Goal: Task Accomplishment & Management: Manage account settings

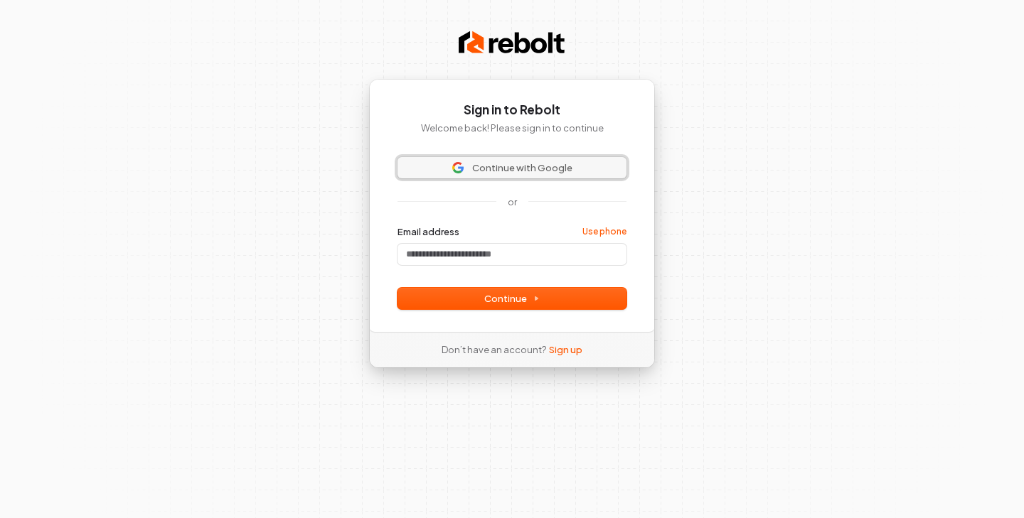
click at [499, 173] on span "Continue with Google" at bounding box center [522, 167] width 100 height 13
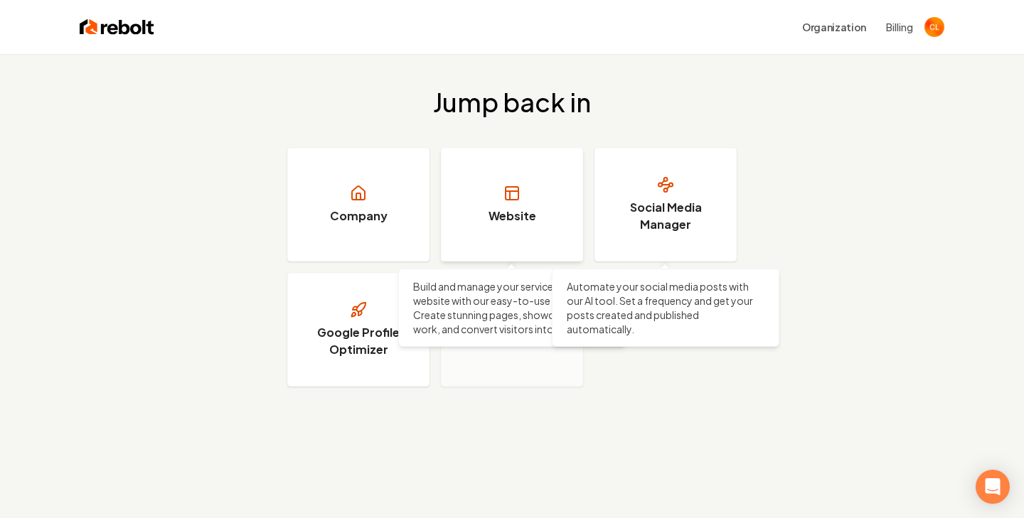
click at [511, 222] on h3 "Website" at bounding box center [513, 216] width 48 height 17
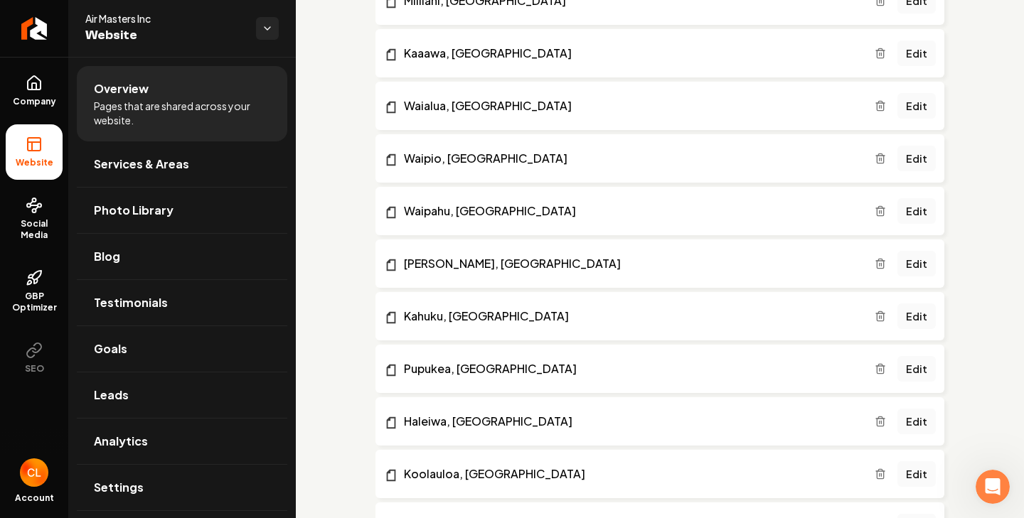
scroll to position [874, 0]
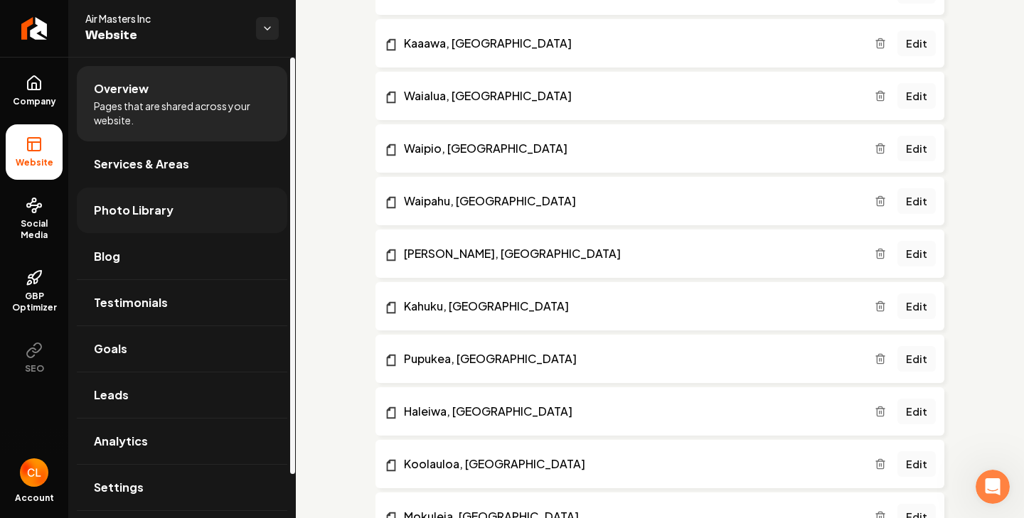
click at [206, 201] on link "Photo Library" at bounding box center [182, 211] width 211 height 46
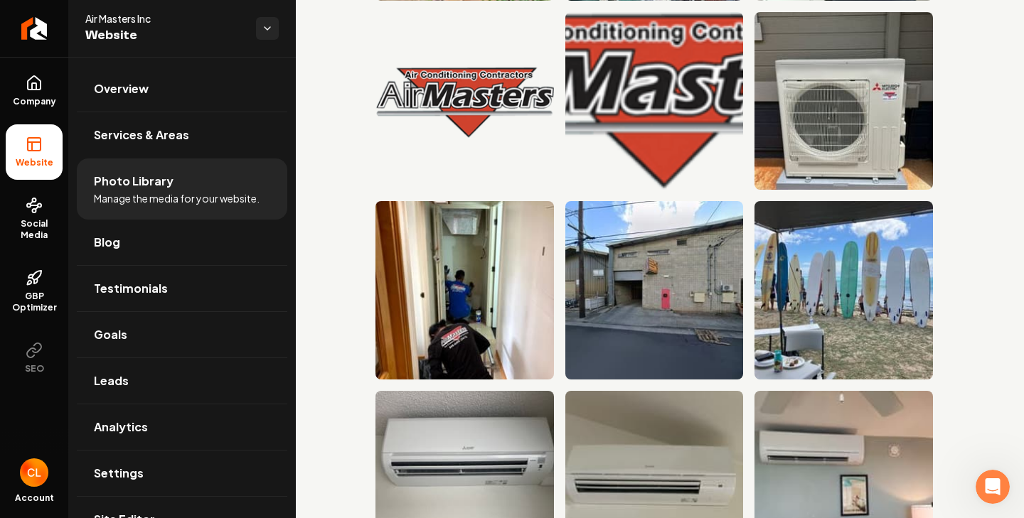
scroll to position [1383, 0]
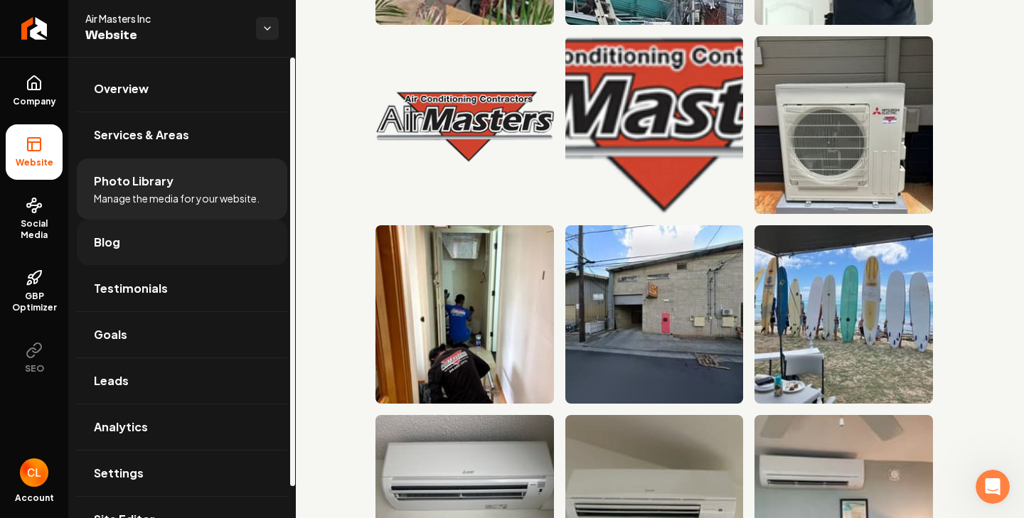
click at [160, 248] on link "Blog" at bounding box center [182, 243] width 211 height 46
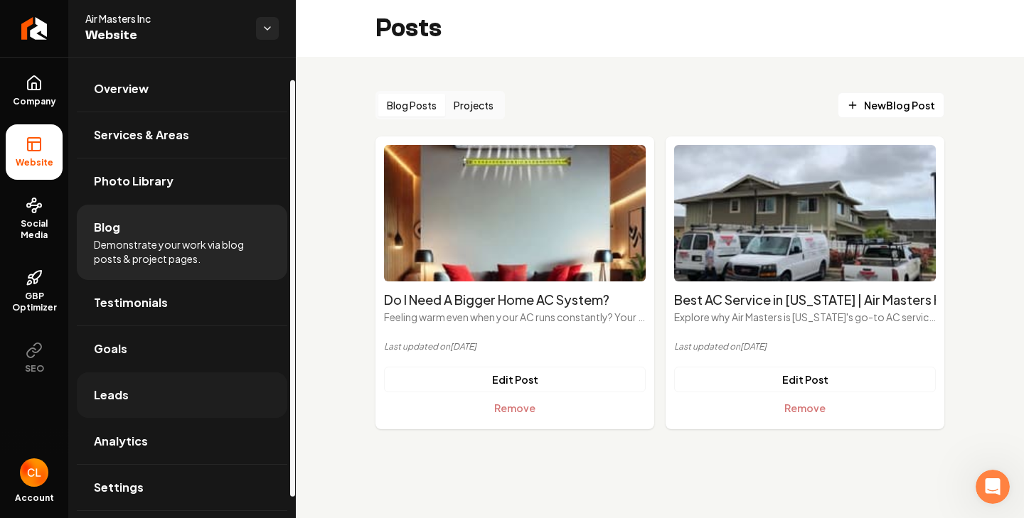
scroll to position [48, 0]
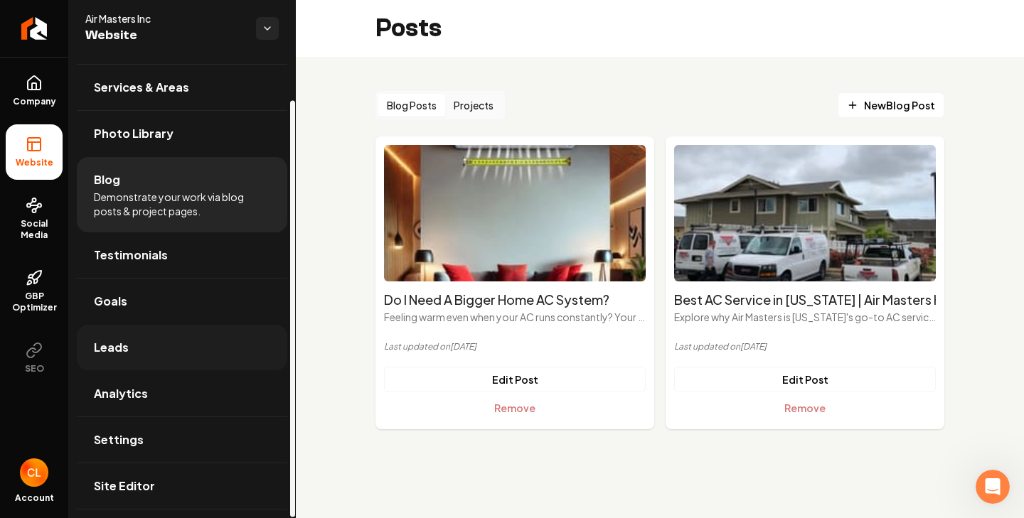
click at [156, 354] on link "Leads" at bounding box center [182, 348] width 211 height 46
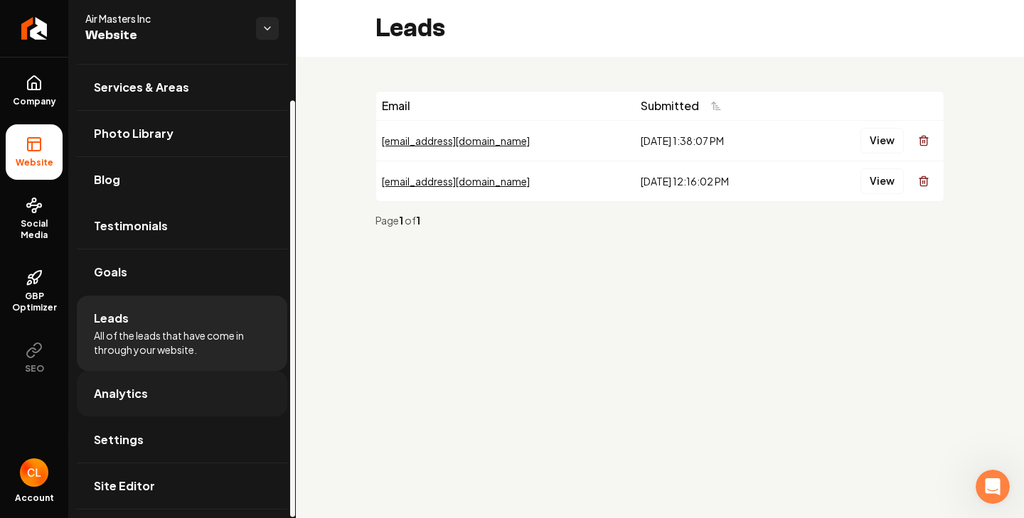
click at [245, 393] on link "Analytics" at bounding box center [182, 394] width 211 height 46
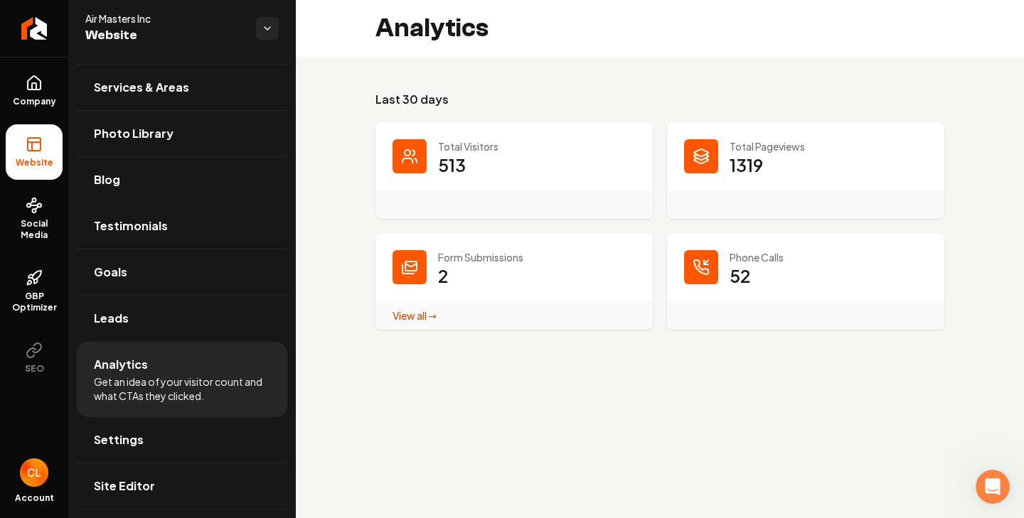
click at [698, 275] on icon "Main content area" at bounding box center [701, 267] width 17 height 17
click at [436, 149] on dt "Total Visitors" at bounding box center [514, 146] width 243 height 14
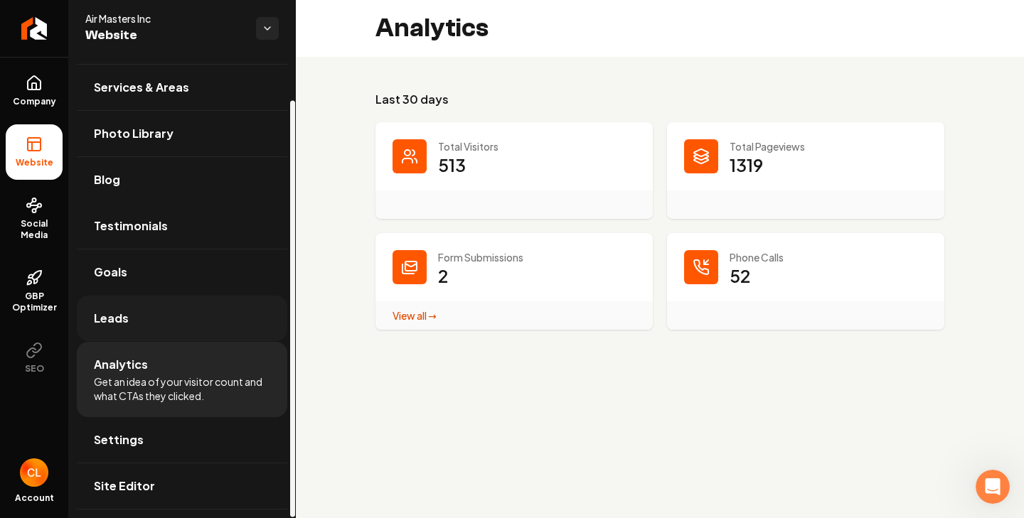
click at [149, 314] on link "Leads" at bounding box center [182, 319] width 211 height 46
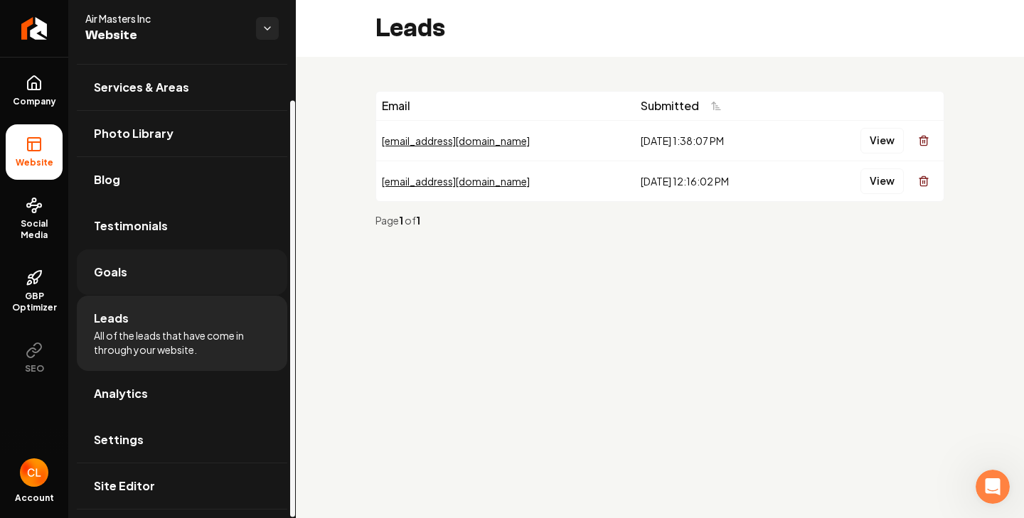
click at [173, 265] on link "Goals" at bounding box center [182, 273] width 211 height 46
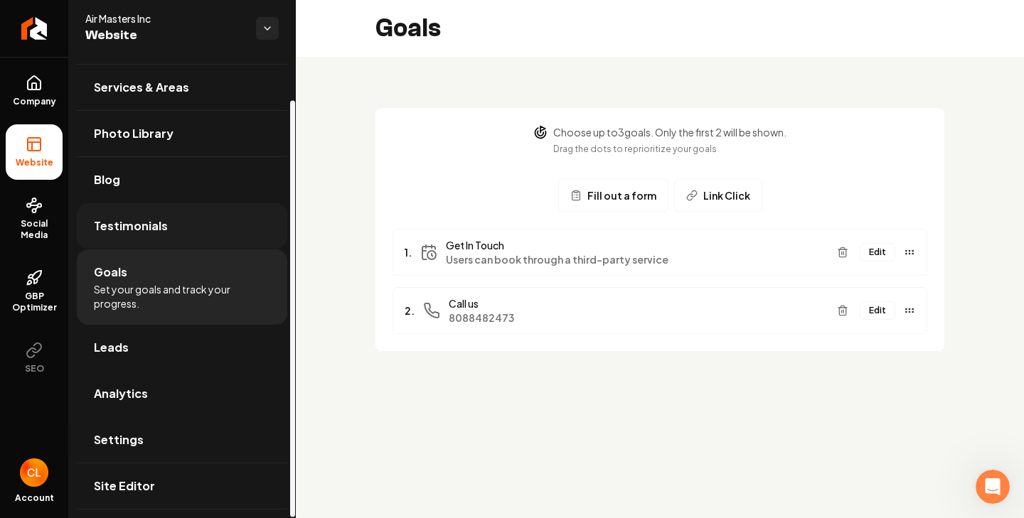
click at [203, 230] on link "Testimonials" at bounding box center [182, 226] width 211 height 46
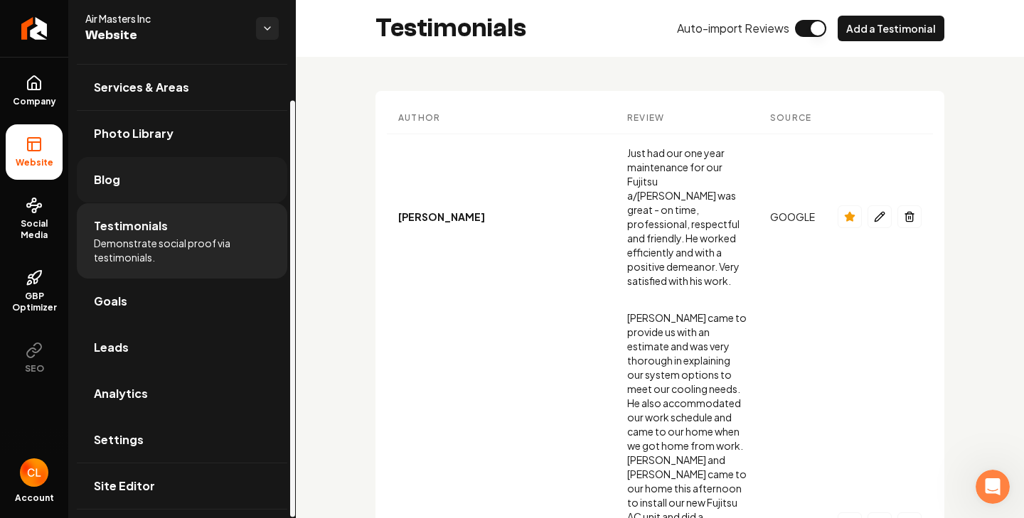
click at [151, 176] on link "Blog" at bounding box center [182, 180] width 211 height 46
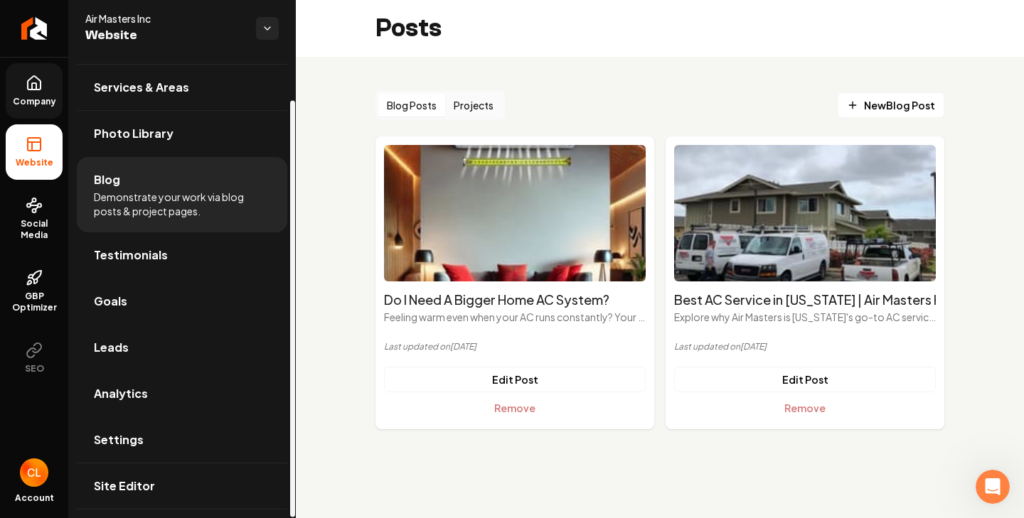
click at [50, 90] on link "Company" at bounding box center [34, 90] width 57 height 55
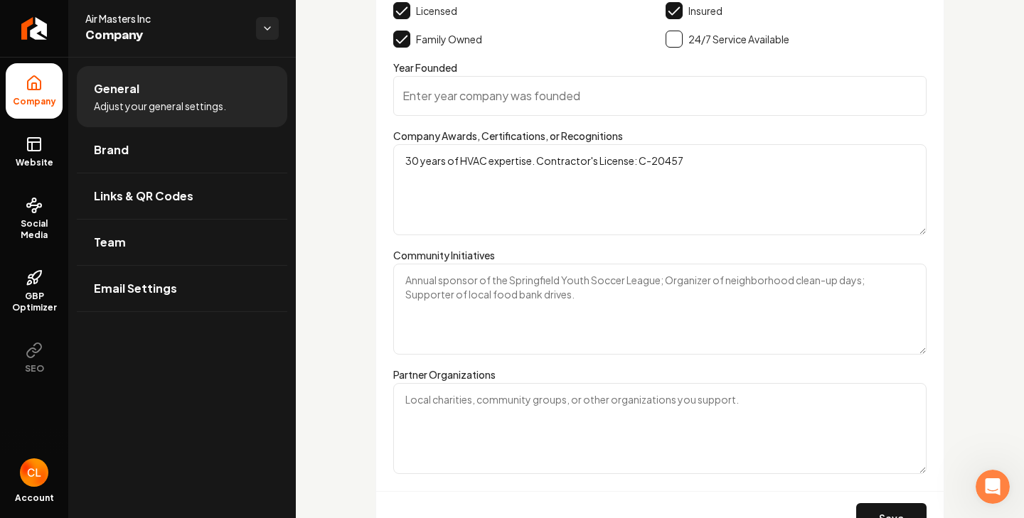
scroll to position [2599, 0]
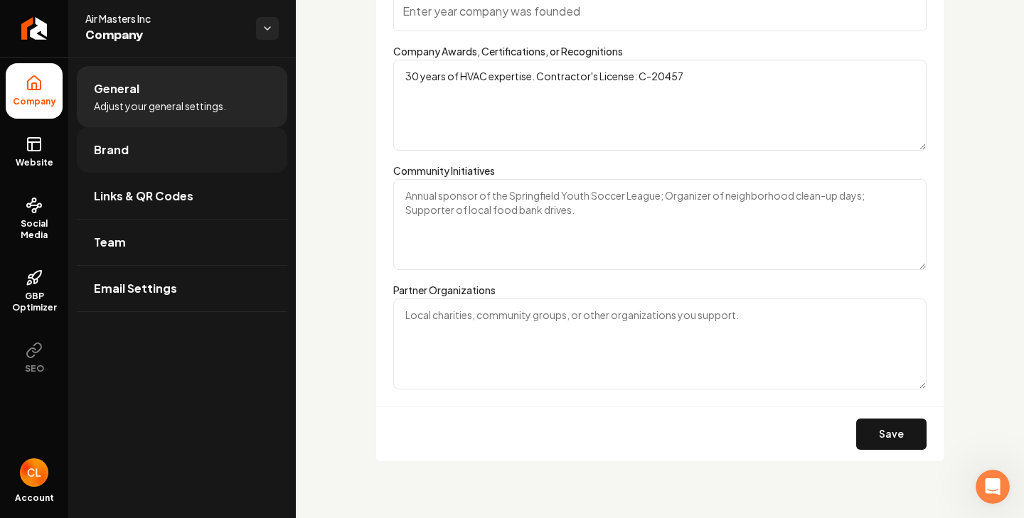
click at [215, 143] on link "Brand" at bounding box center [182, 150] width 211 height 46
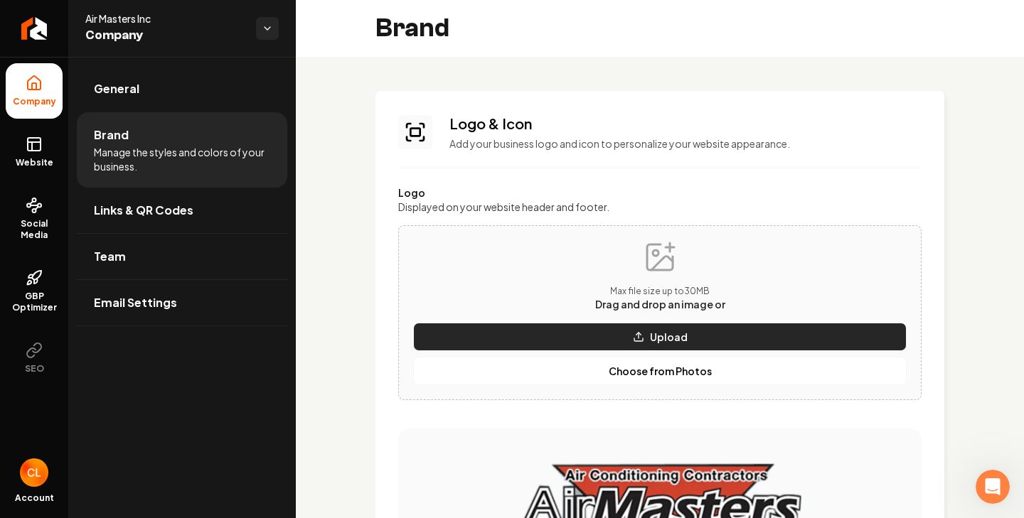
click at [680, 345] on button "Upload" at bounding box center [660, 337] width 494 height 28
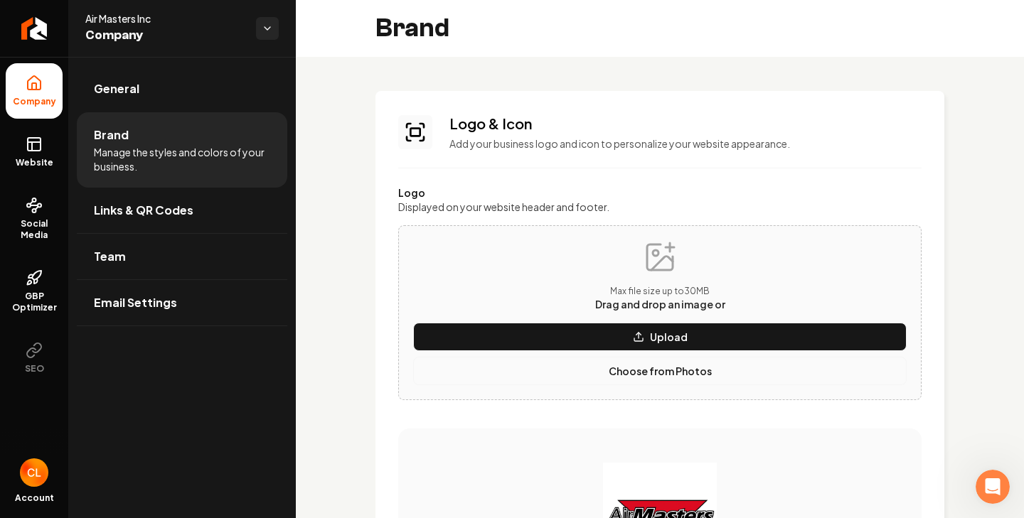
click at [738, 366] on button "Choose from Photos" at bounding box center [660, 371] width 494 height 28
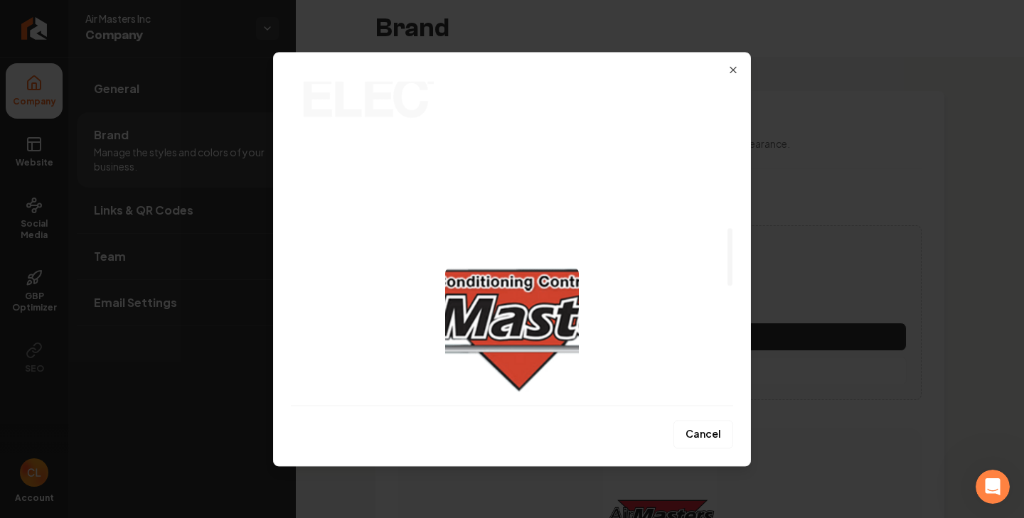
scroll to position [823, 0]
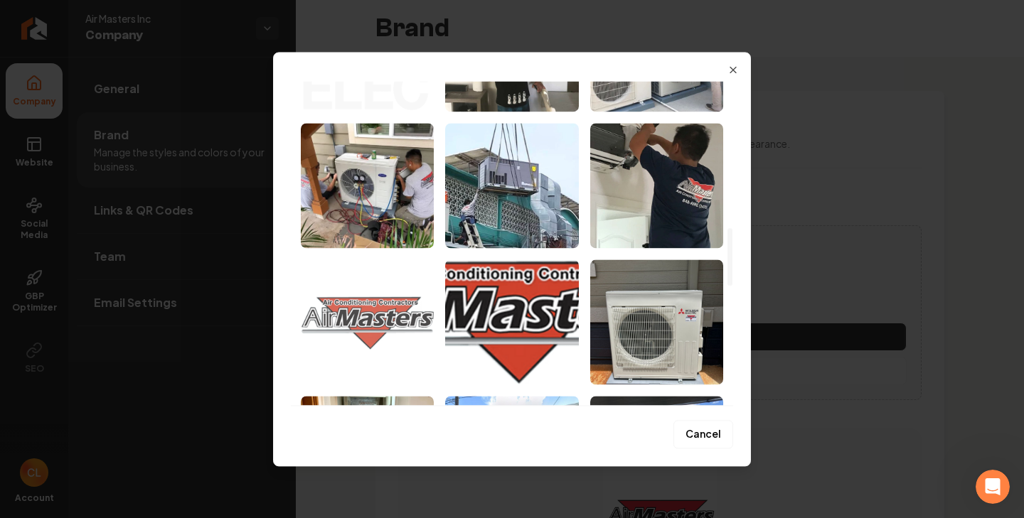
click at [393, 310] on img "Select image image_6827acf8432c476416af4dcc.png" at bounding box center [367, 322] width 133 height 125
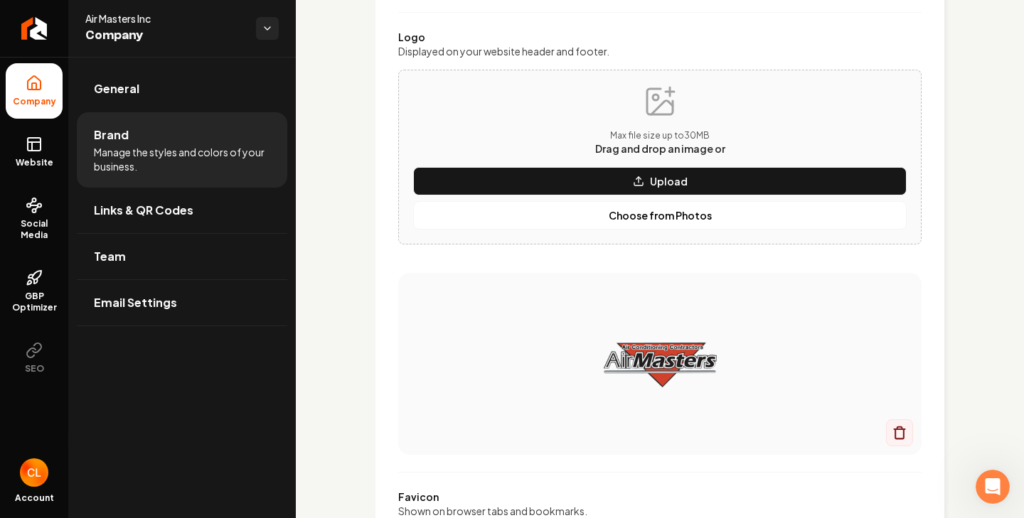
scroll to position [171, 0]
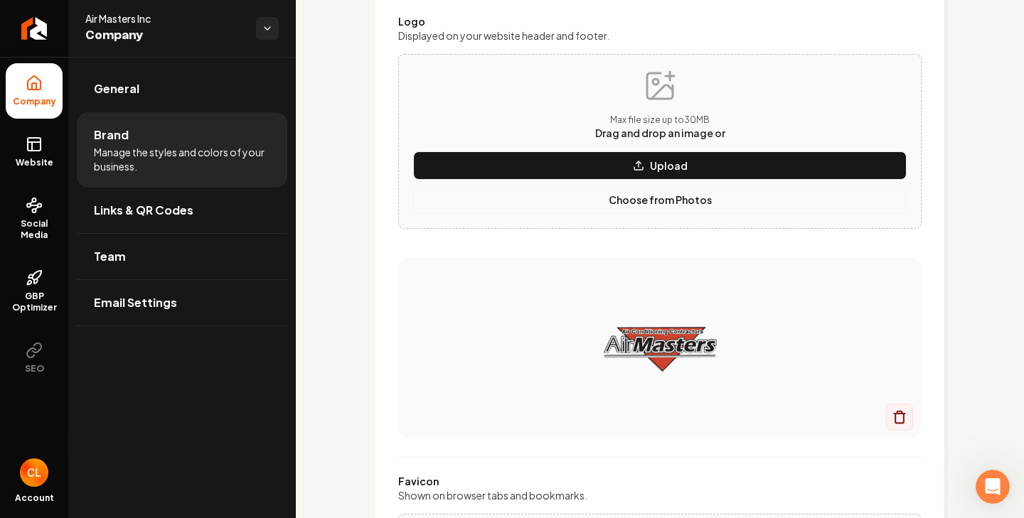
click at [676, 204] on p "Choose from Photos" at bounding box center [660, 200] width 103 height 14
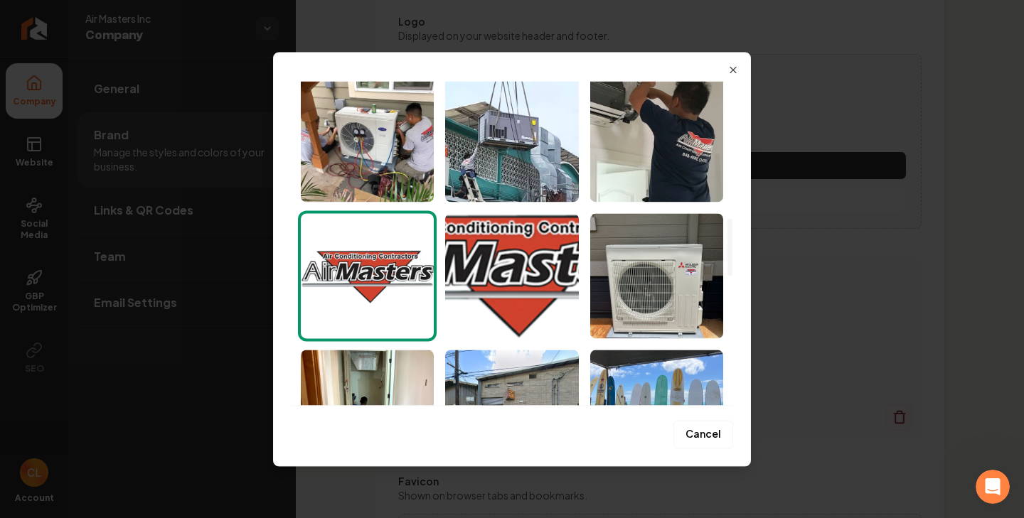
scroll to position [912, 0]
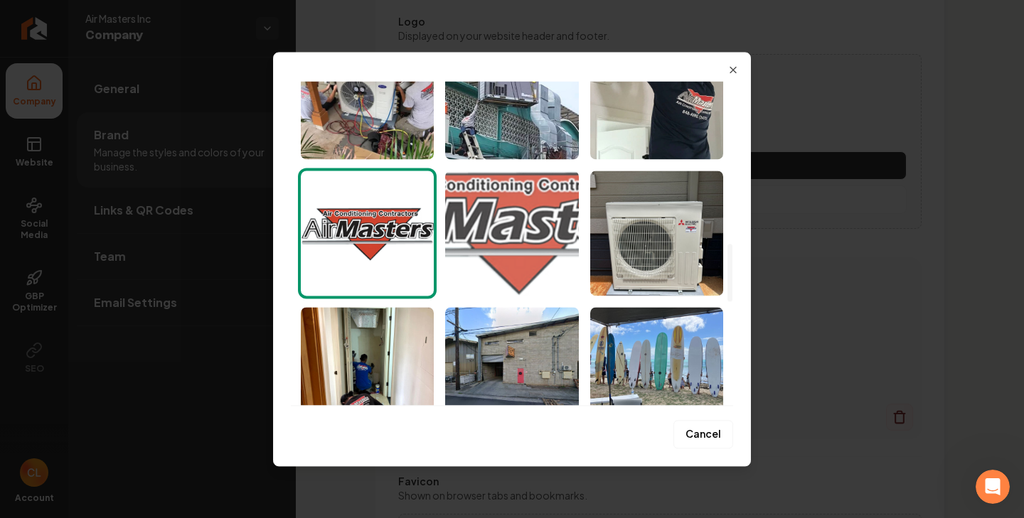
click at [523, 252] on img "Select image image_6827ac0c432c476416a8eea2.webp" at bounding box center [511, 233] width 133 height 125
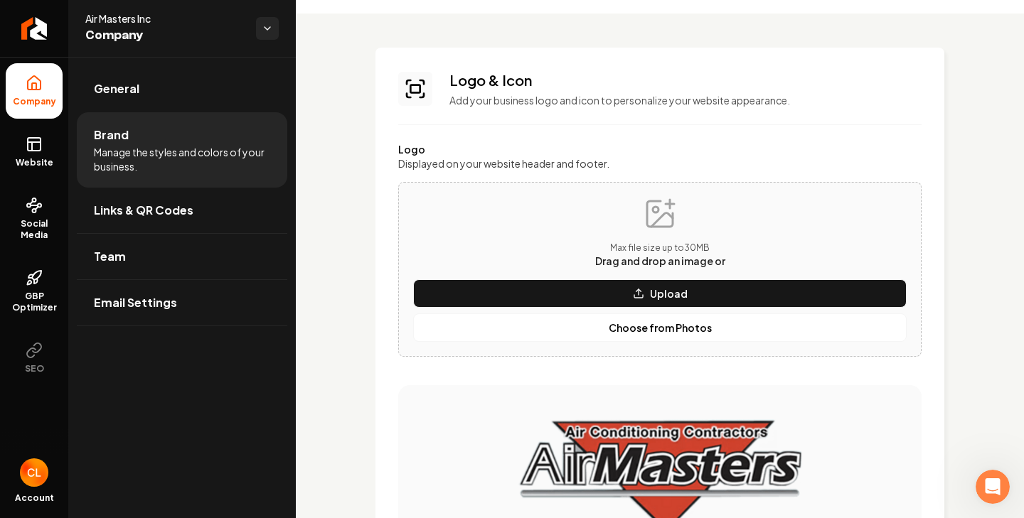
scroll to position [0, 0]
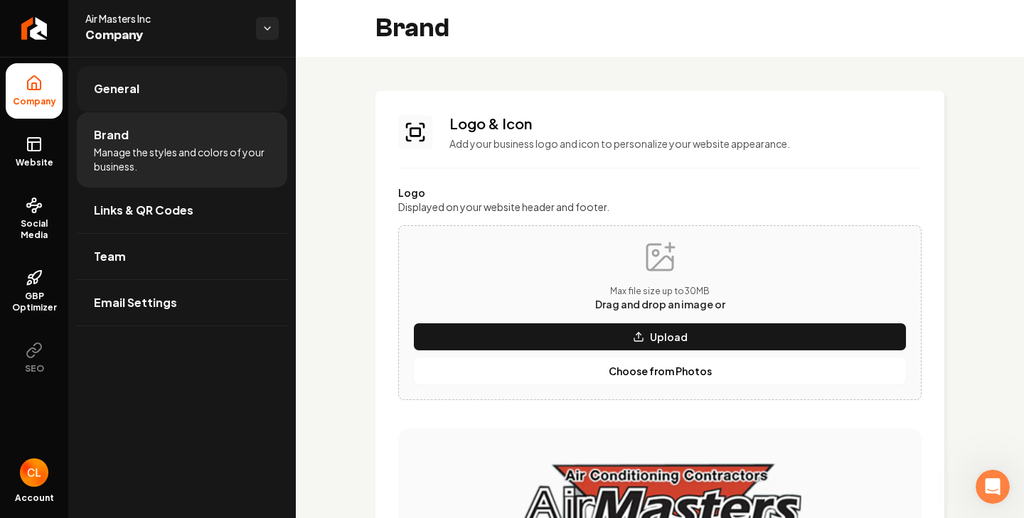
click at [201, 95] on link "General" at bounding box center [182, 89] width 211 height 46
